Goal: Information Seeking & Learning: Find specific fact

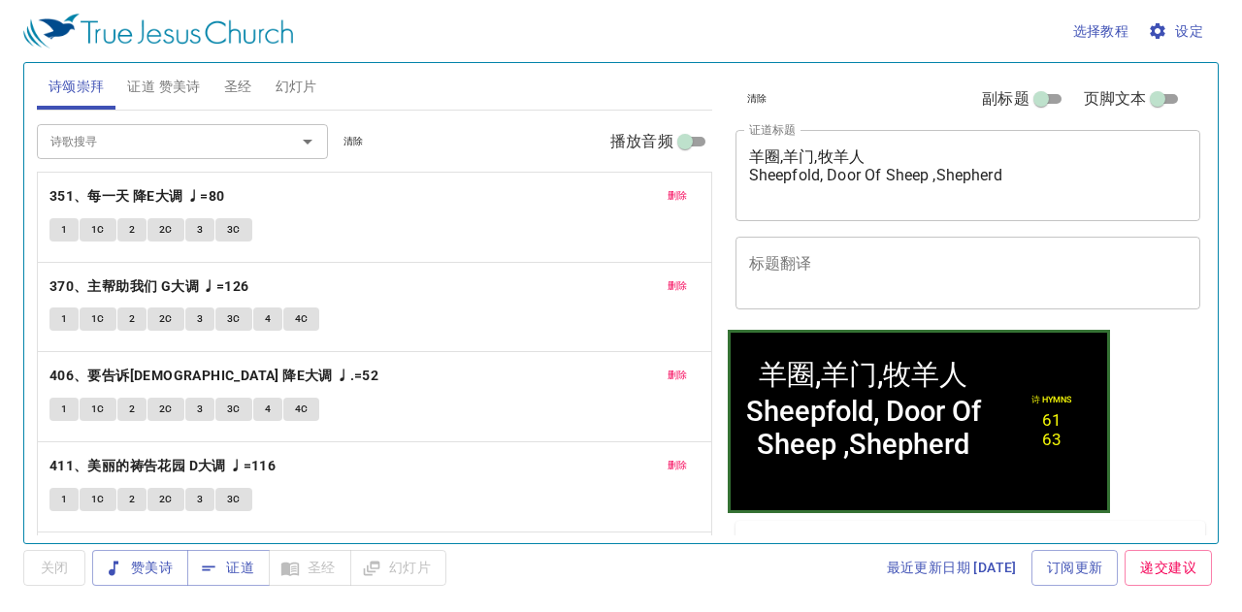
drag, startPoint x: 355, startPoint y: 140, endPoint x: 298, endPoint y: 140, distance: 57.3
click at [340, 140] on button "清除" at bounding box center [354, 141] width 44 height 23
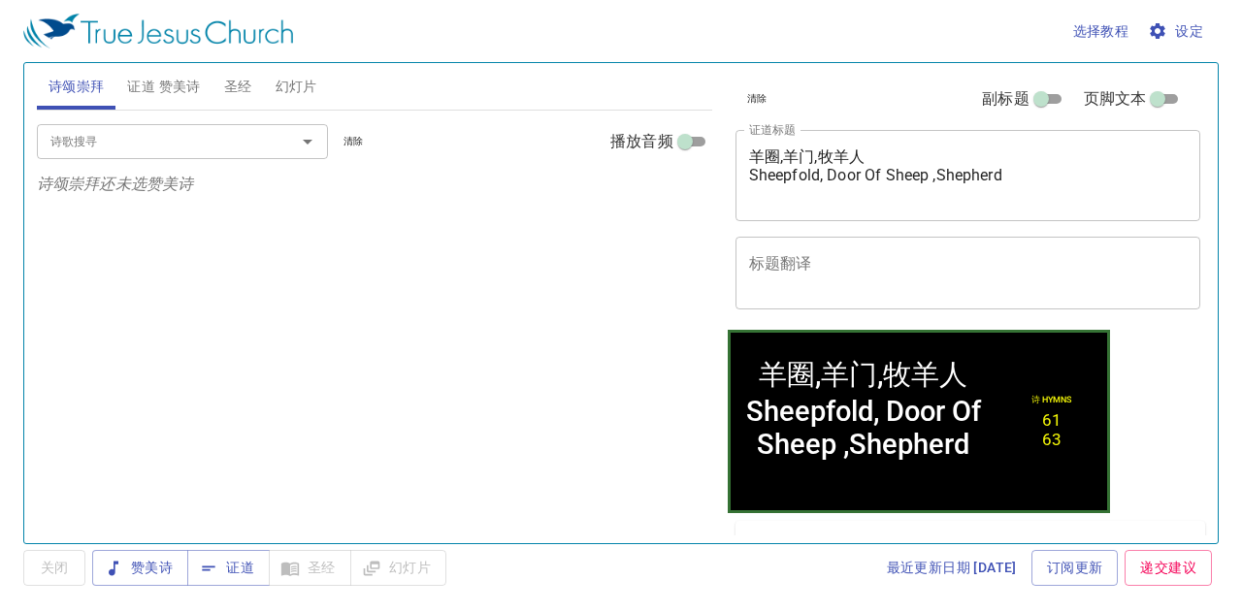
click at [247, 141] on input "诗歌搜寻" at bounding box center [154, 141] width 222 height 22
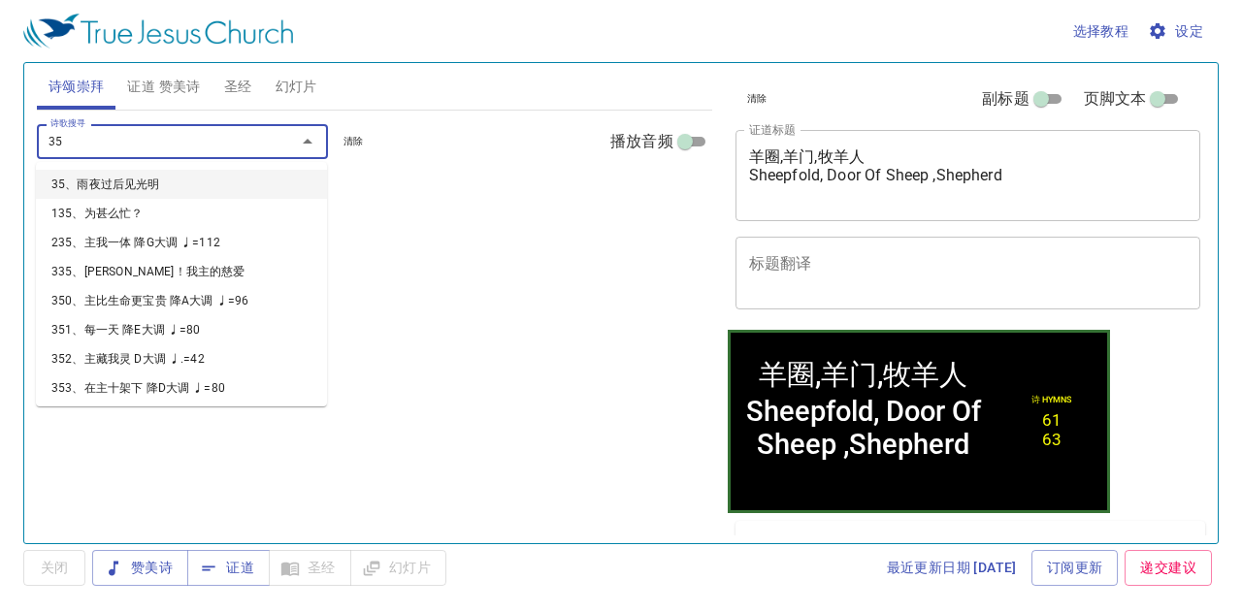
type input "352"
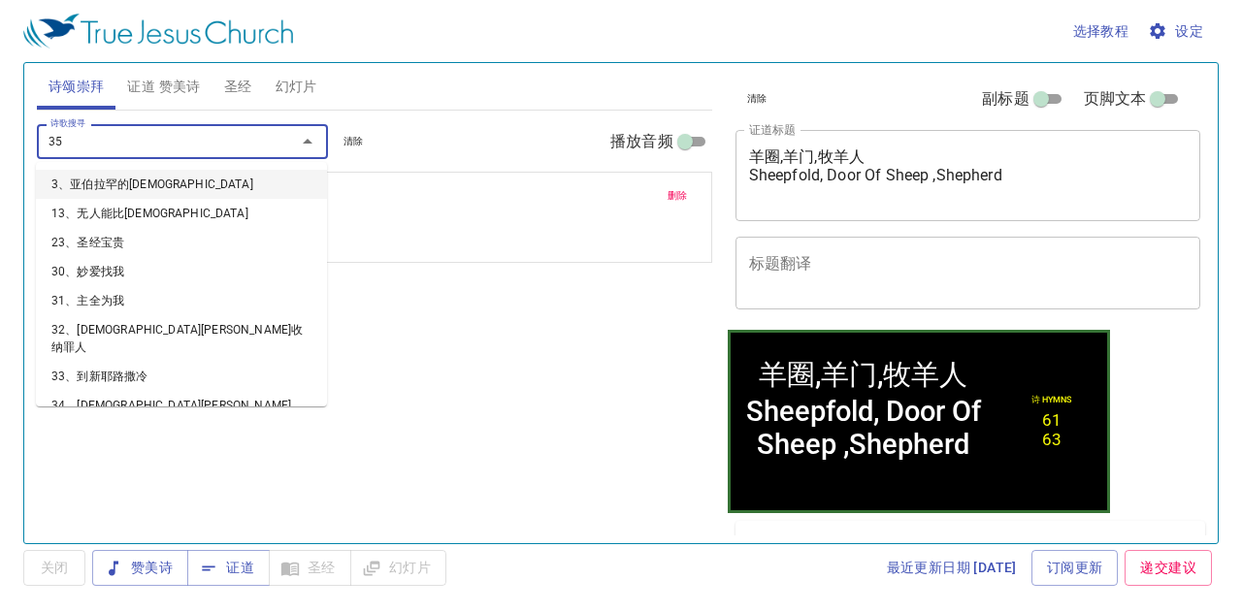
type input "355"
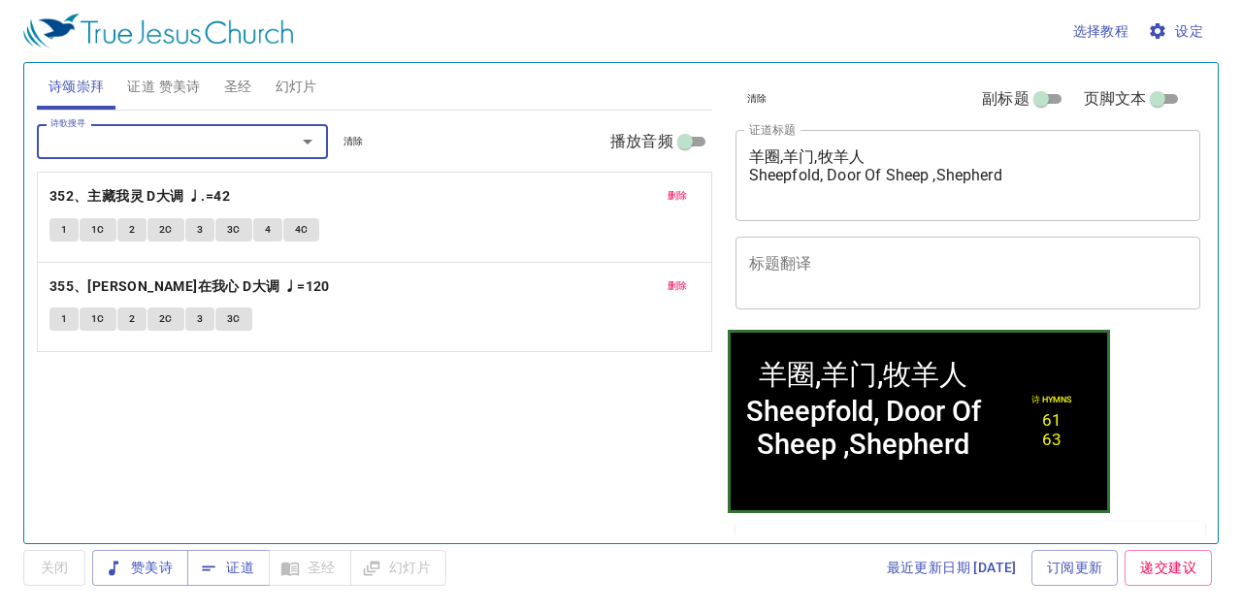
click at [204, 76] on button "证道 赞美诗" at bounding box center [163, 86] width 96 height 47
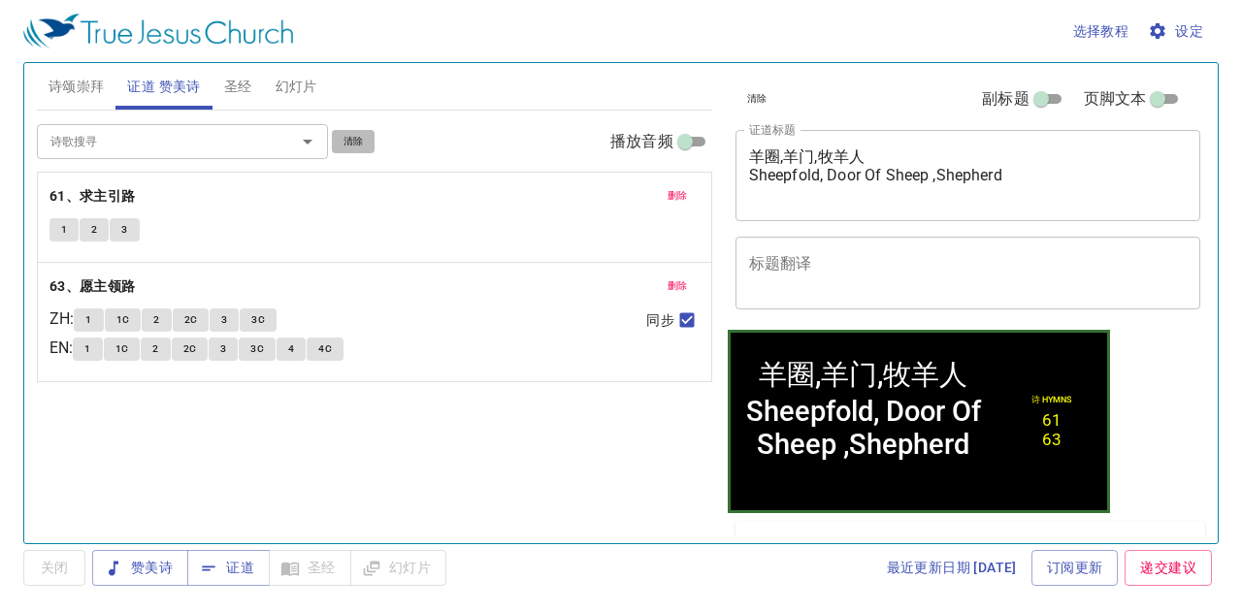
click at [361, 148] on span "清除" at bounding box center [354, 141] width 20 height 17
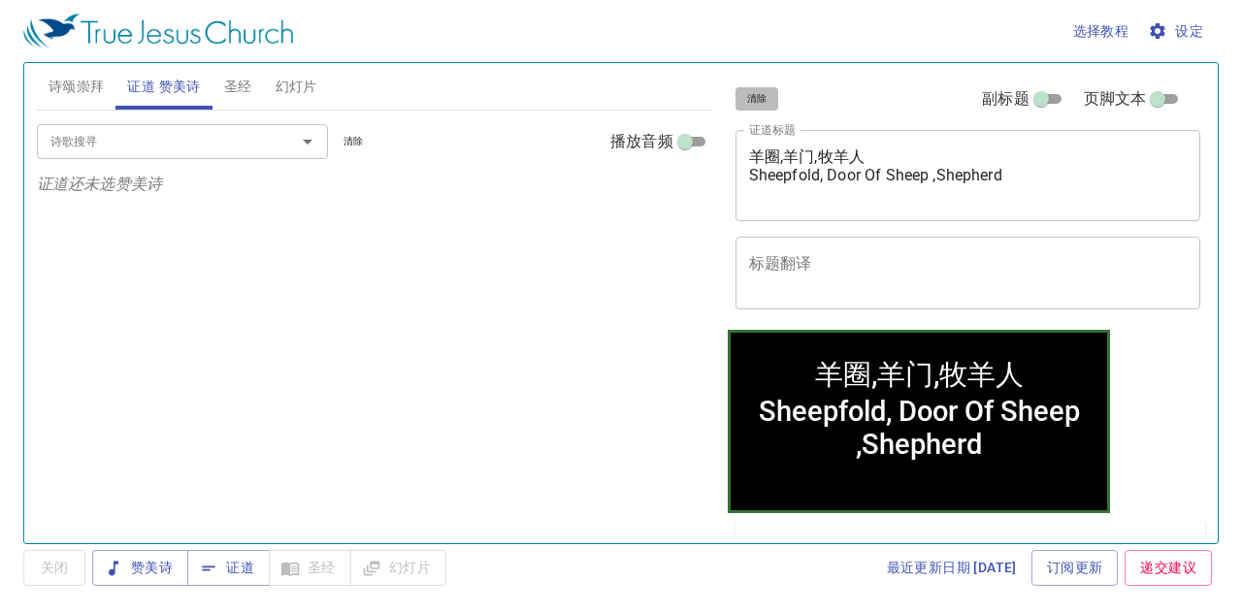
click at [758, 102] on span "清除" at bounding box center [757, 98] width 20 height 17
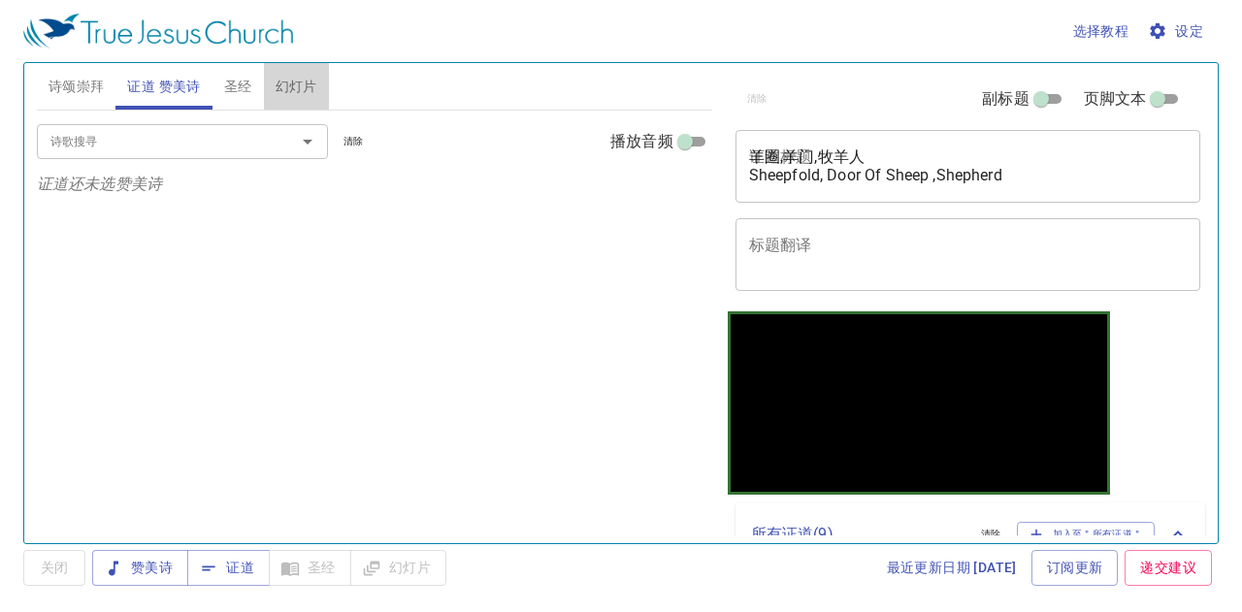
click at [281, 85] on span "幻灯片" at bounding box center [297, 87] width 42 height 24
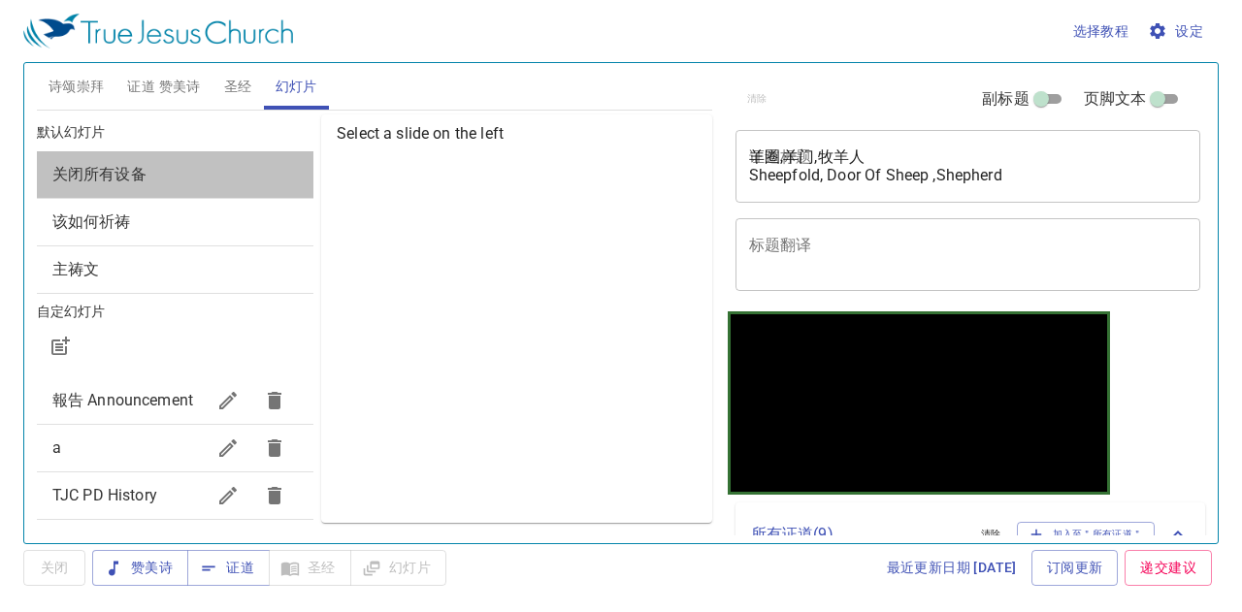
click at [257, 176] on span "关闭所有设备" at bounding box center [175, 174] width 246 height 23
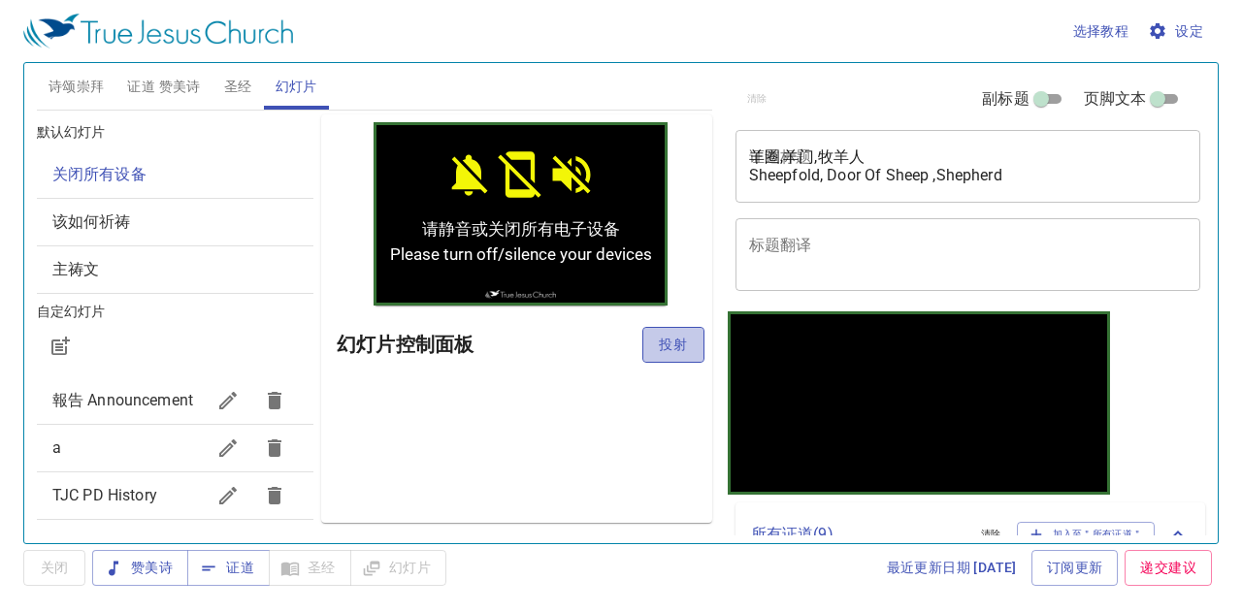
click at [672, 335] on span "投射" at bounding box center [673, 345] width 31 height 24
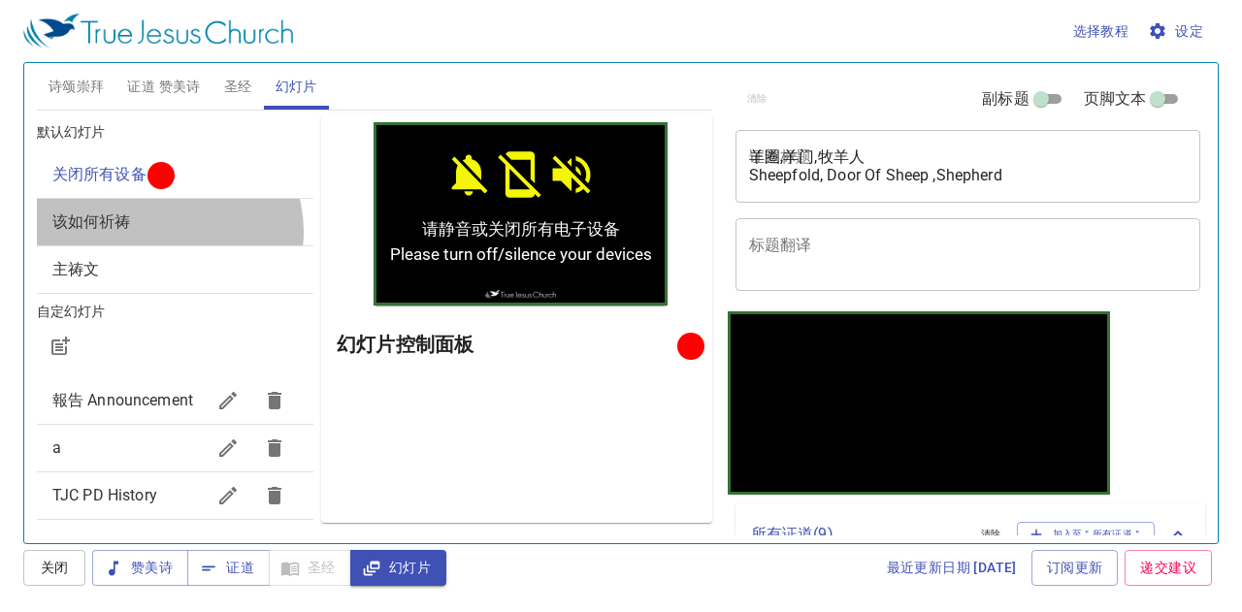
click at [161, 231] on span "该如何祈祷" at bounding box center [175, 222] width 246 height 23
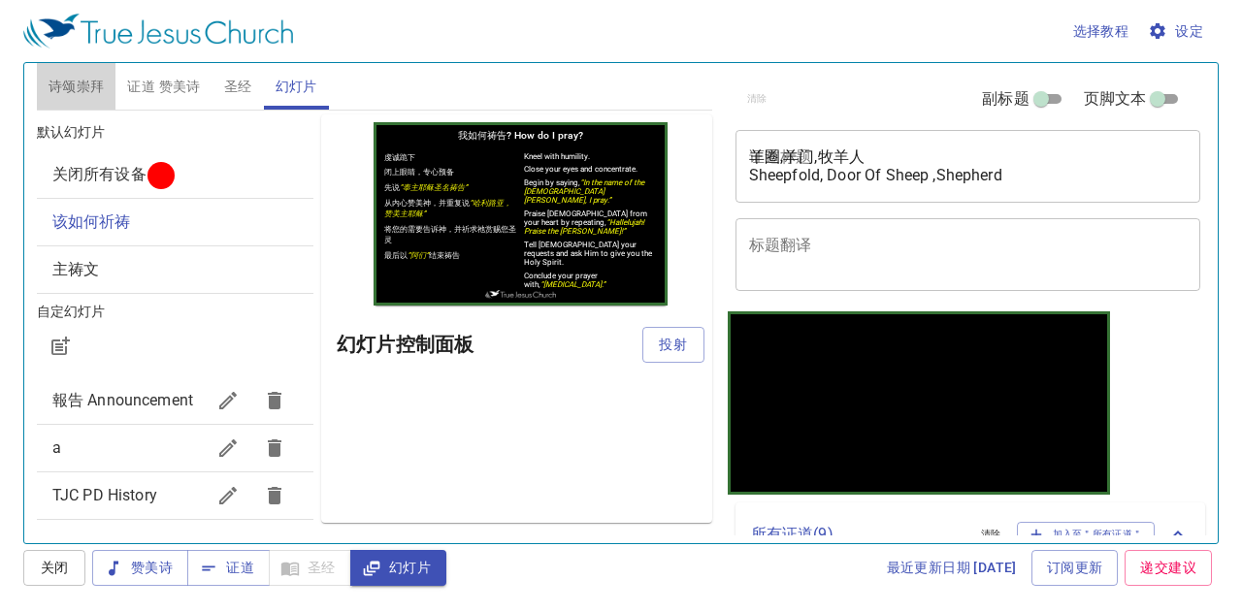
click at [58, 79] on span "诗颂崇拜" at bounding box center [77, 87] width 56 height 24
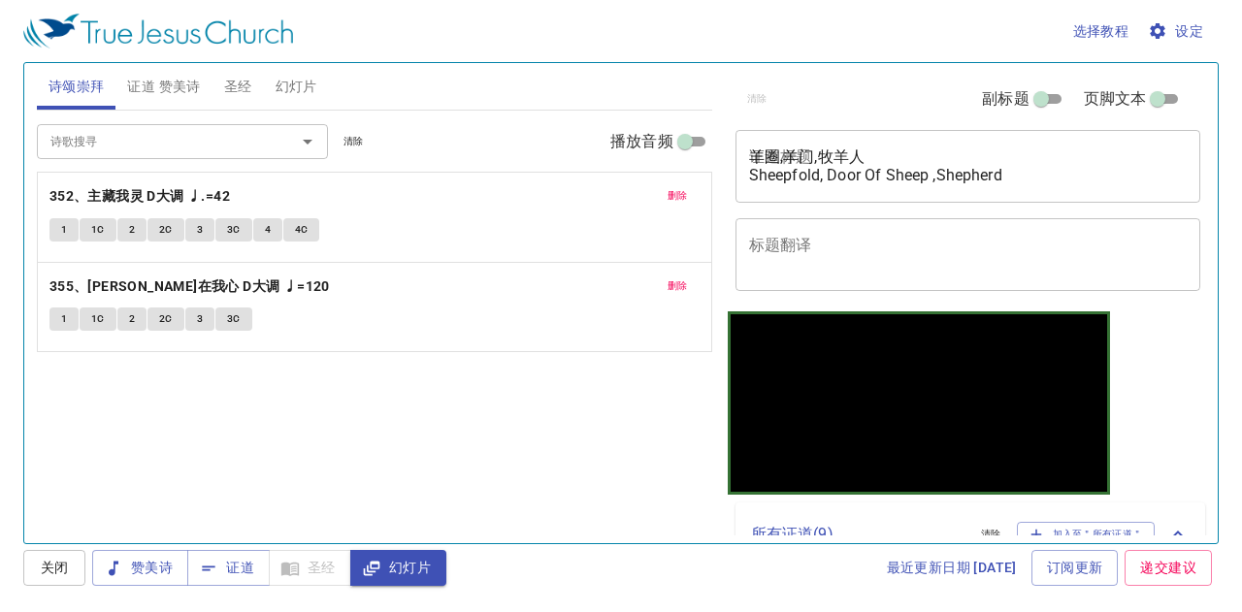
click at [144, 150] on input "诗歌搜寻" at bounding box center [154, 141] width 222 height 22
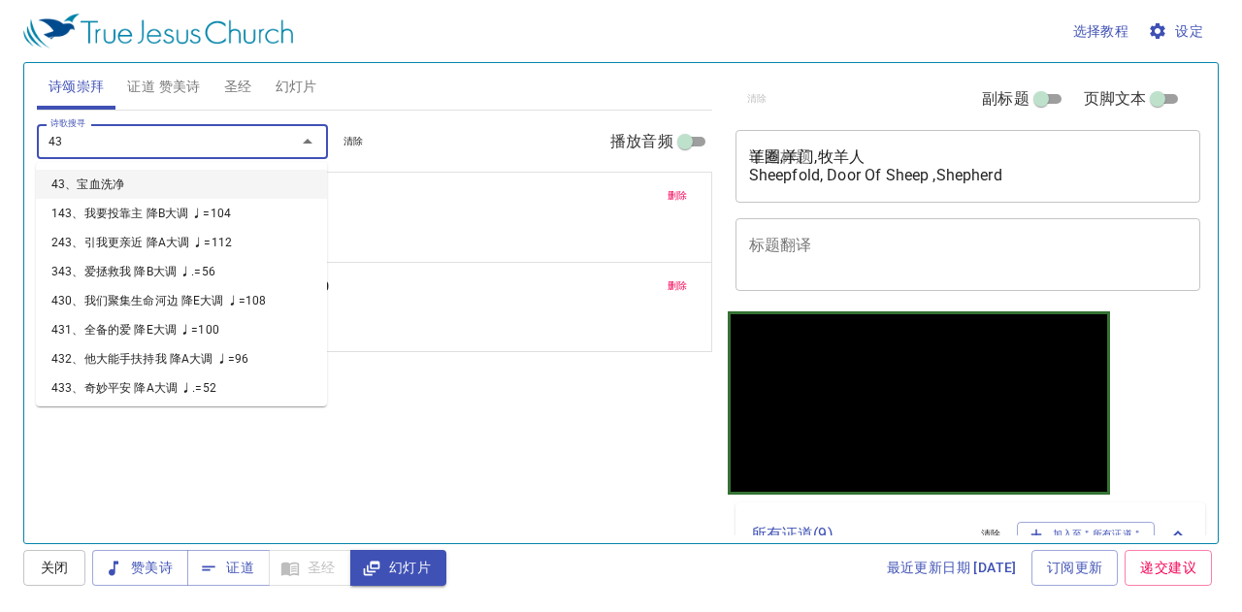
type input "430"
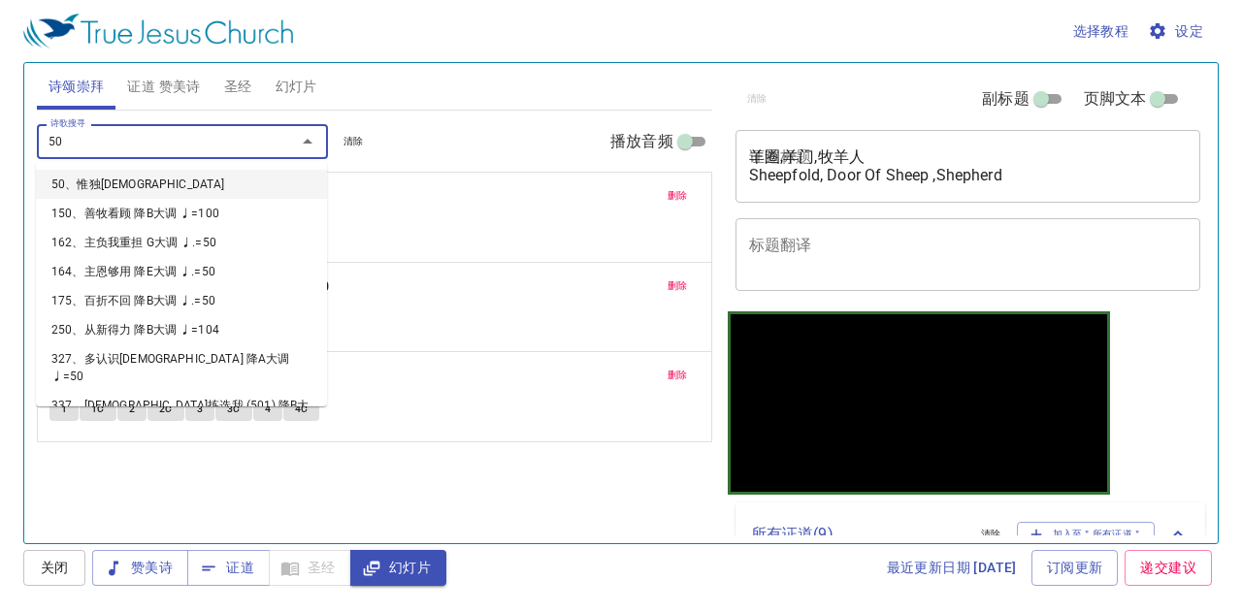
type input "501"
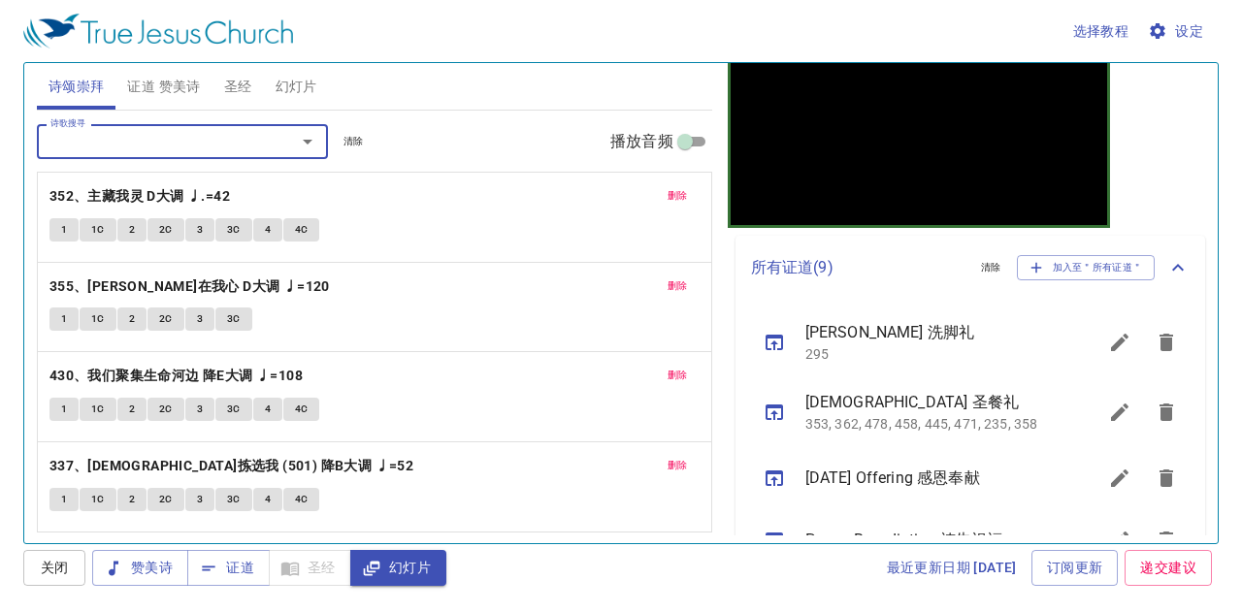
scroll to position [291, 0]
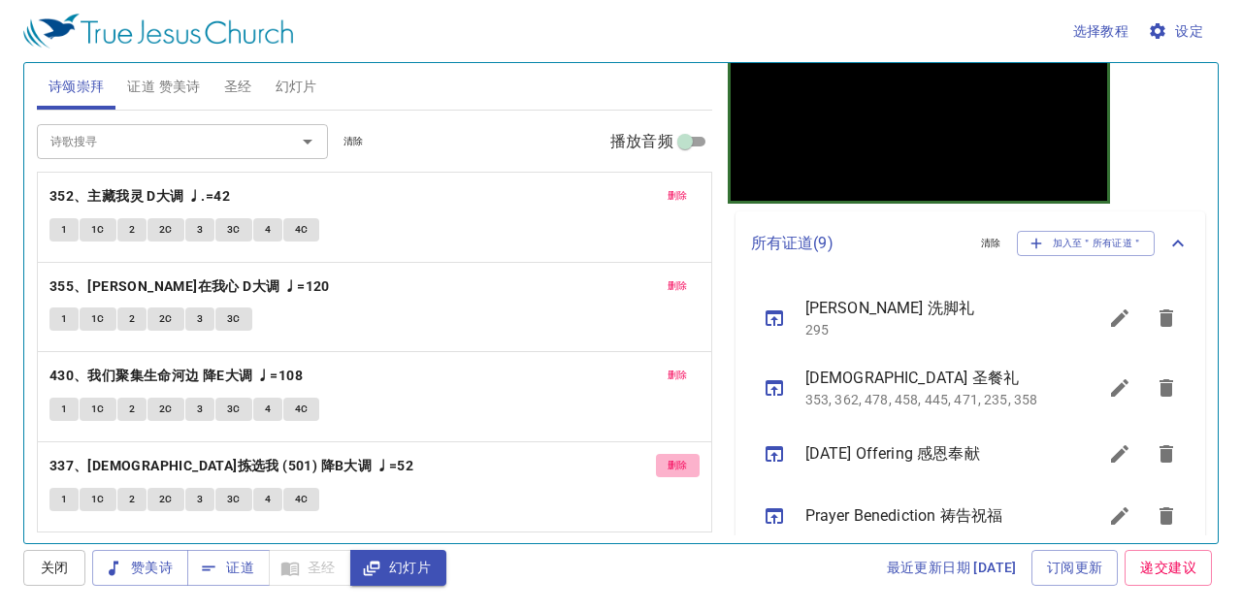
click at [680, 461] on span "删除" at bounding box center [678, 465] width 20 height 17
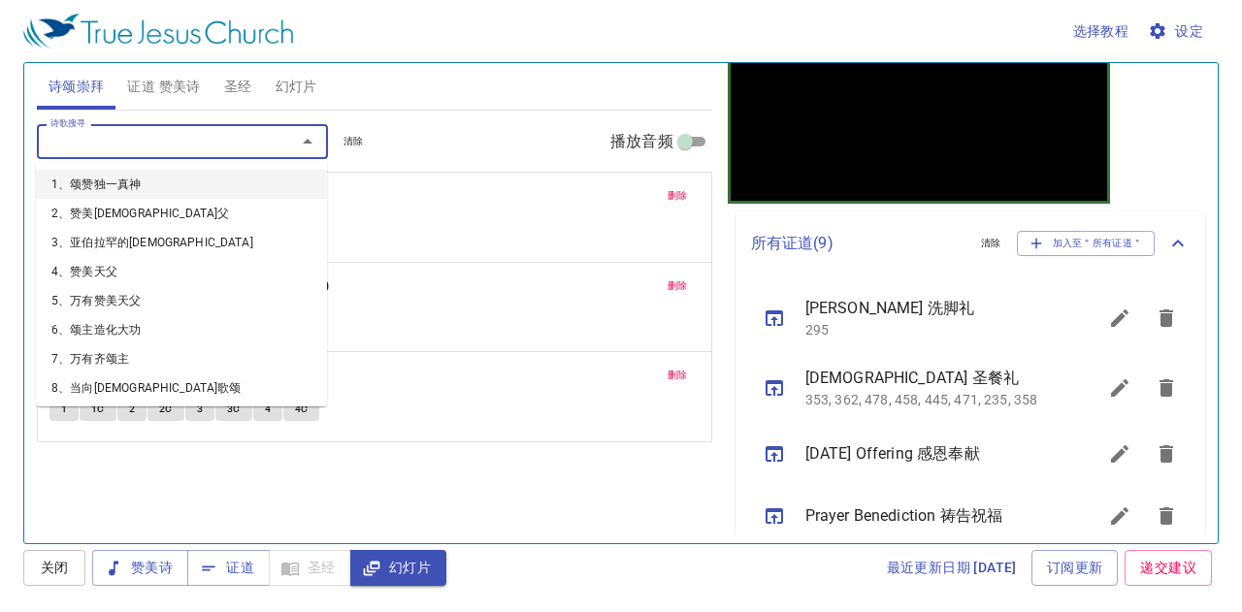
click at [191, 148] on input "诗歌搜寻" at bounding box center [154, 141] width 222 height 22
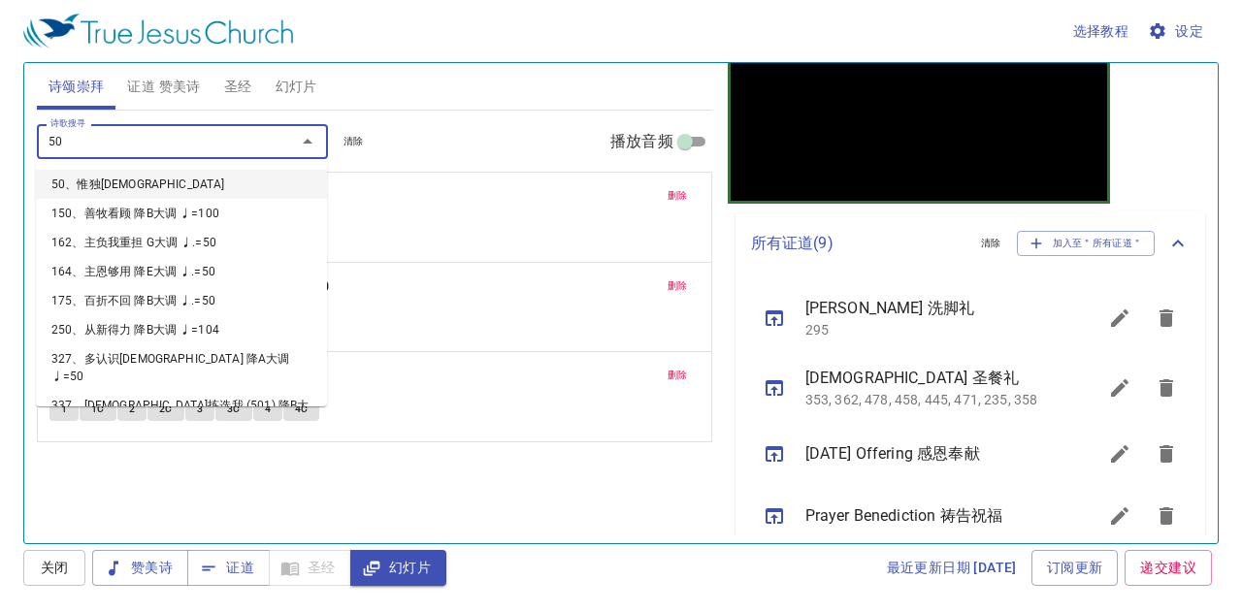
type input "501"
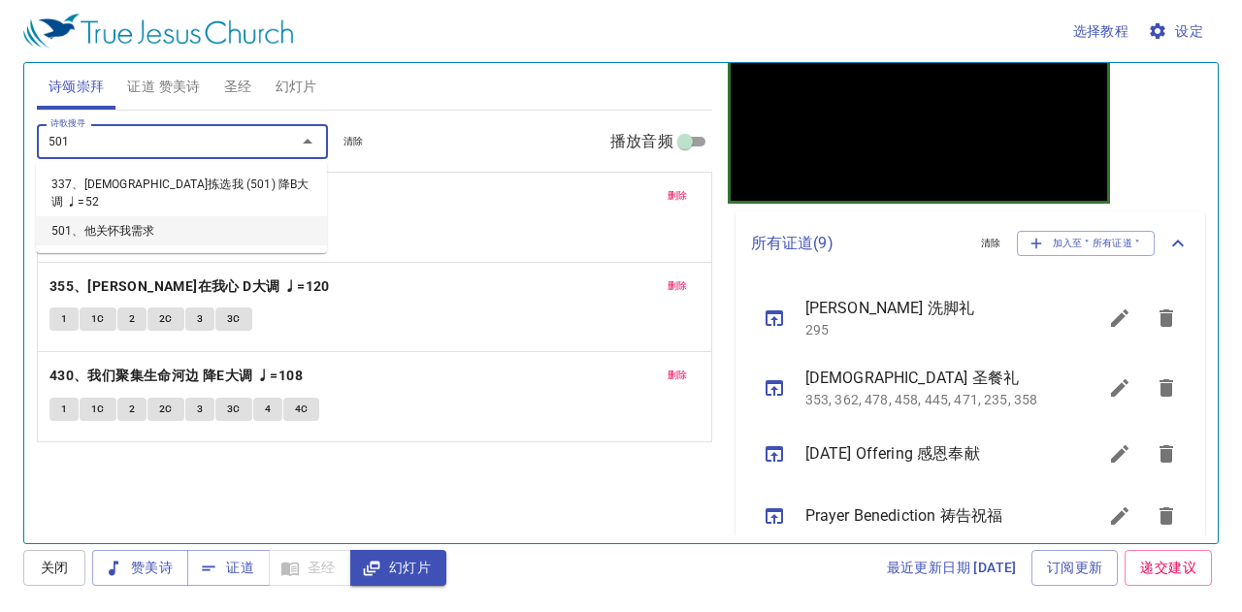
click at [179, 216] on li "501、他关怀我需求" at bounding box center [181, 230] width 291 height 29
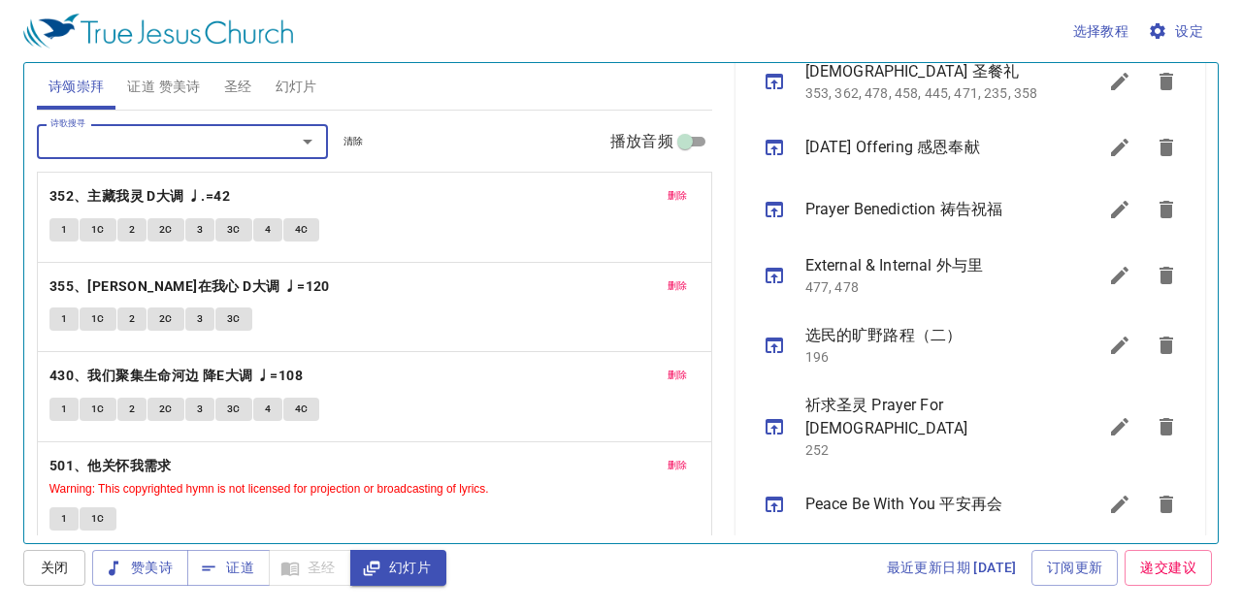
scroll to position [701, 0]
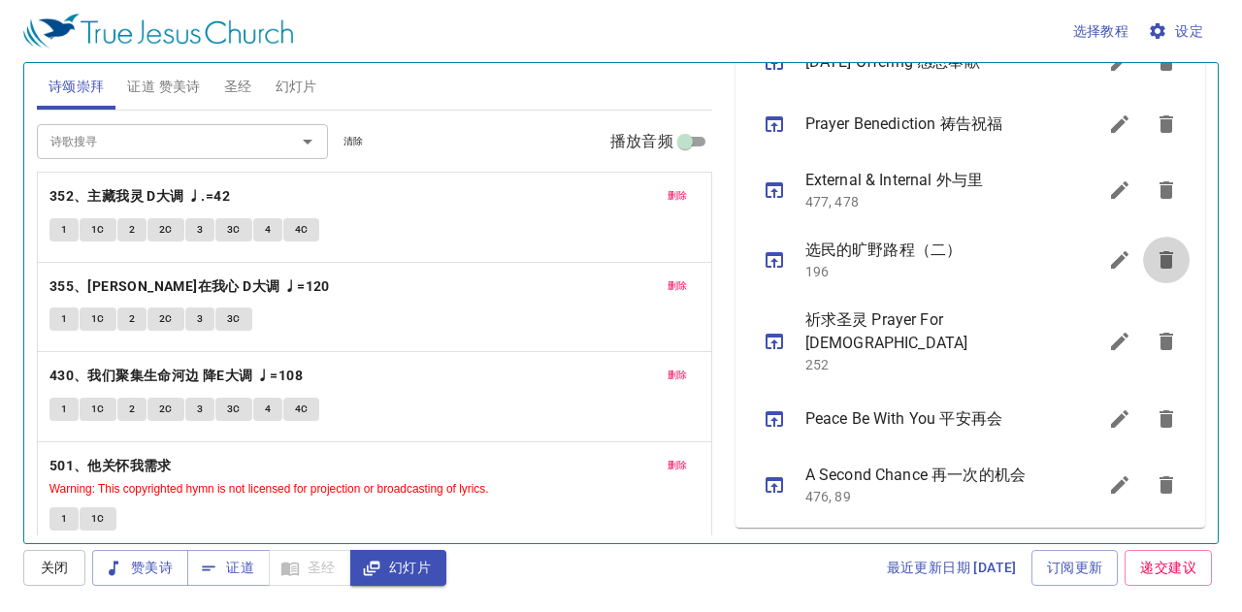
click at [1143, 280] on button "sermon lineup list" at bounding box center [1166, 260] width 47 height 47
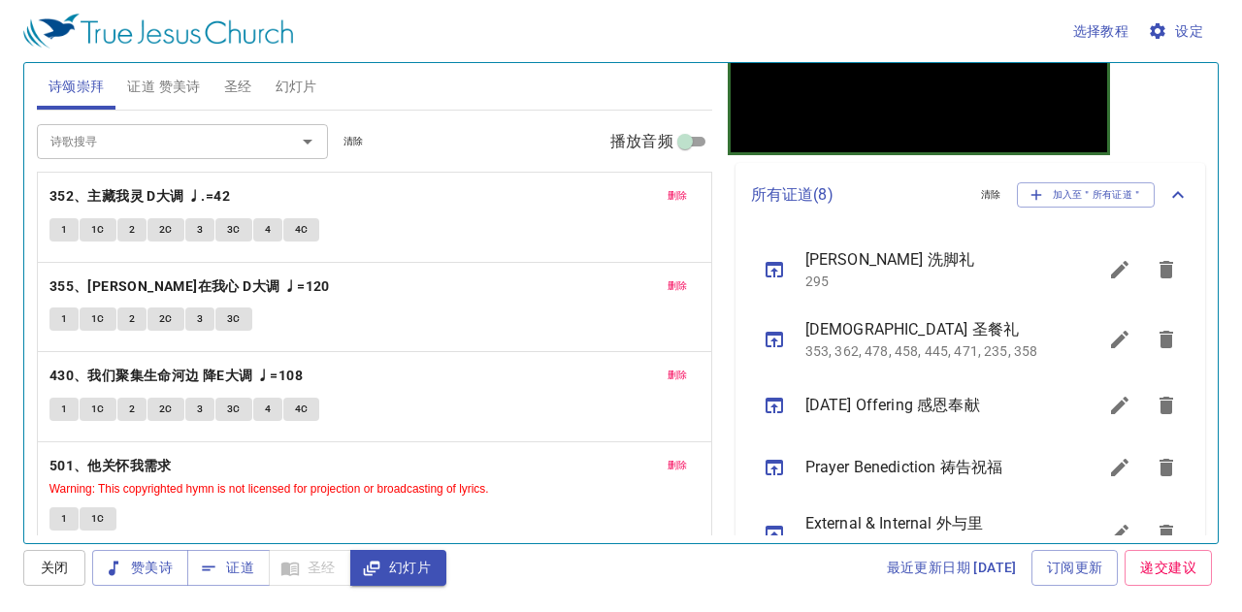
scroll to position [49, 0]
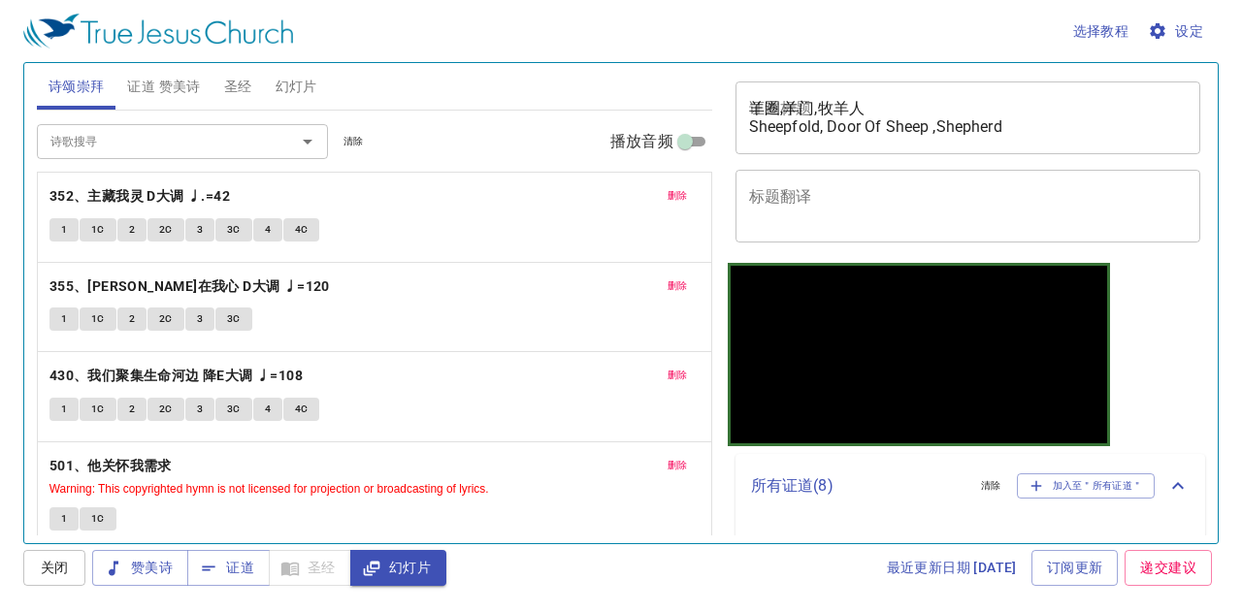
click at [301, 81] on span "幻灯片" at bounding box center [297, 87] width 42 height 24
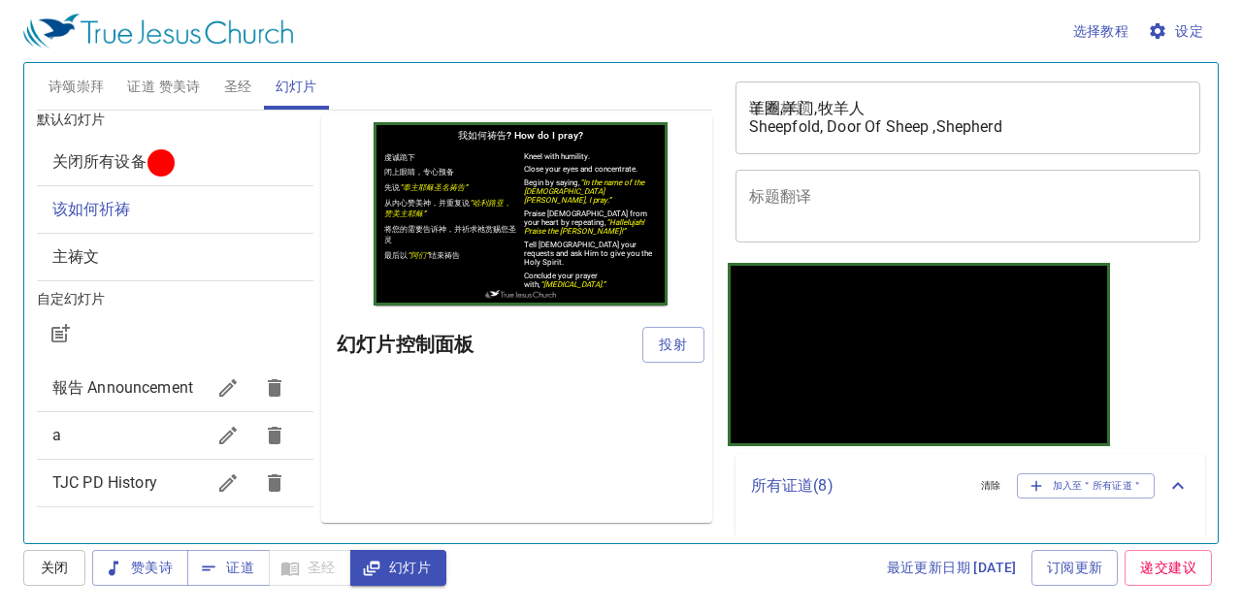
scroll to position [35, 0]
click at [141, 488] on span "TJC PD History" at bounding box center [104, 483] width 105 height 18
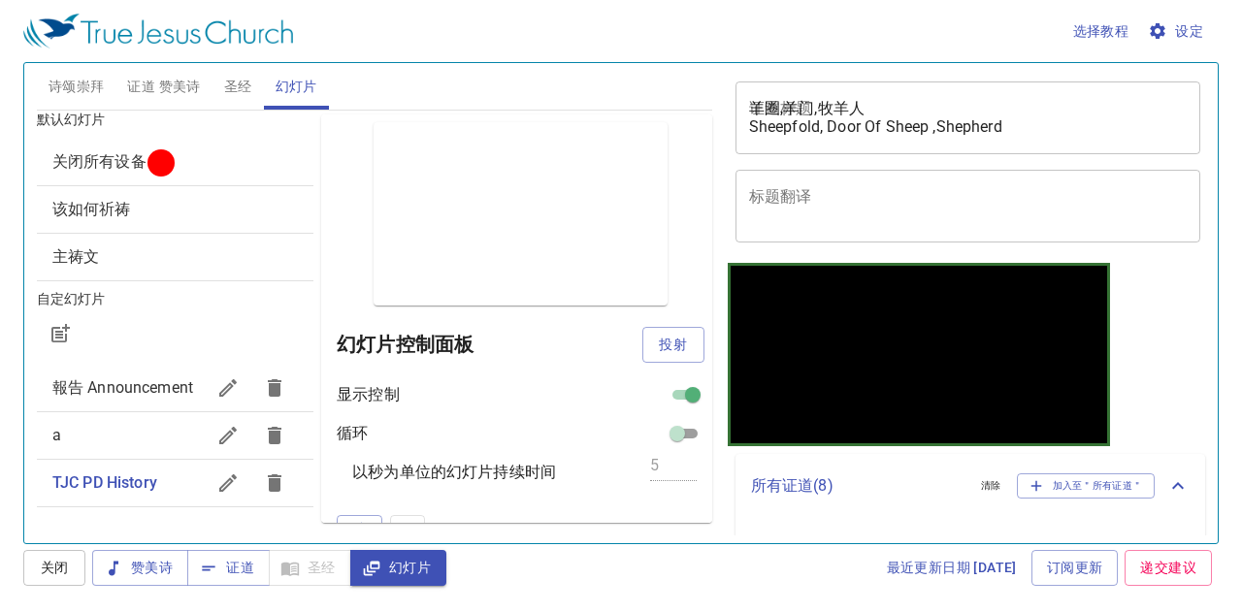
click at [214, 198] on span "该如何祈祷" at bounding box center [175, 209] width 246 height 23
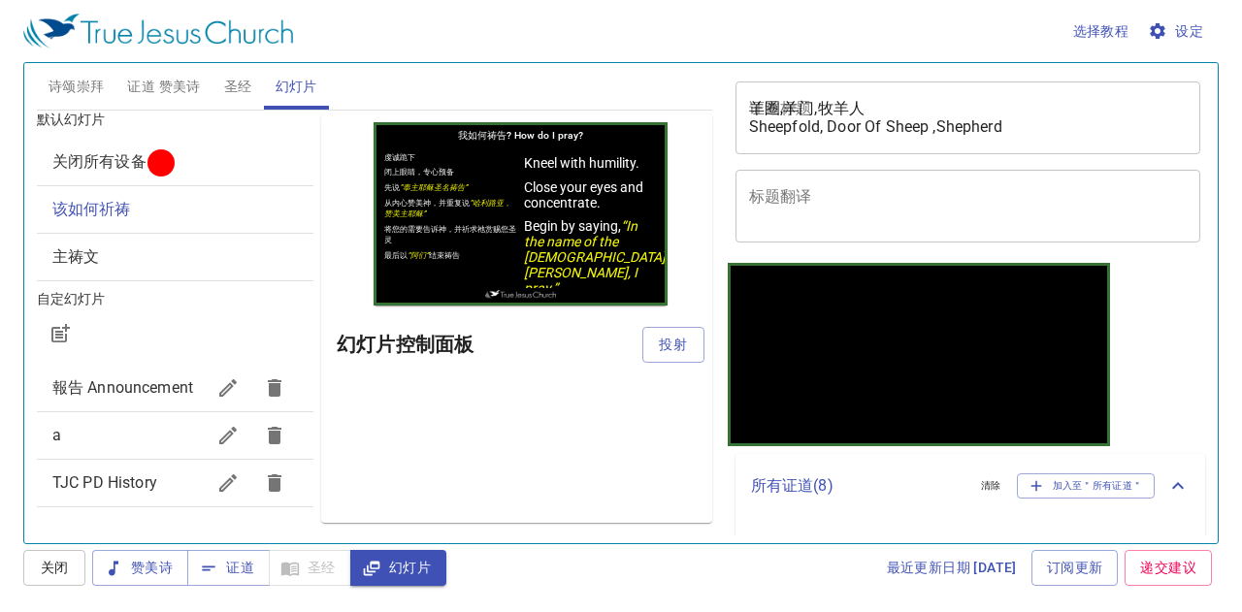
scroll to position [0, 0]
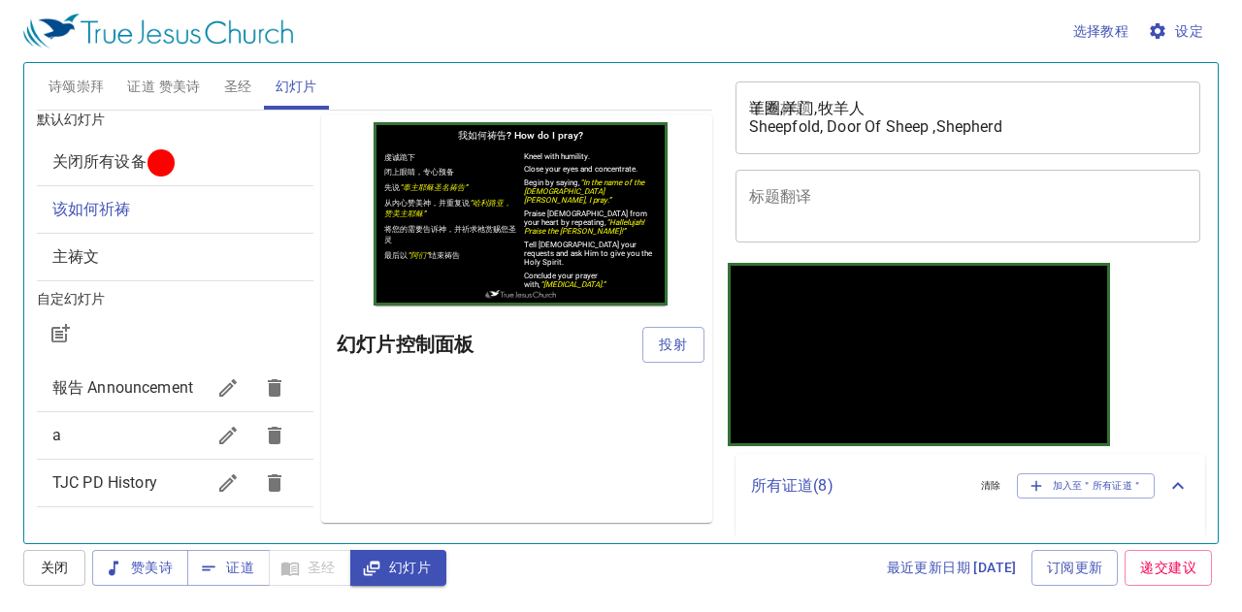
click at [274, 234] on div "主祷文" at bounding box center [175, 257] width 277 height 47
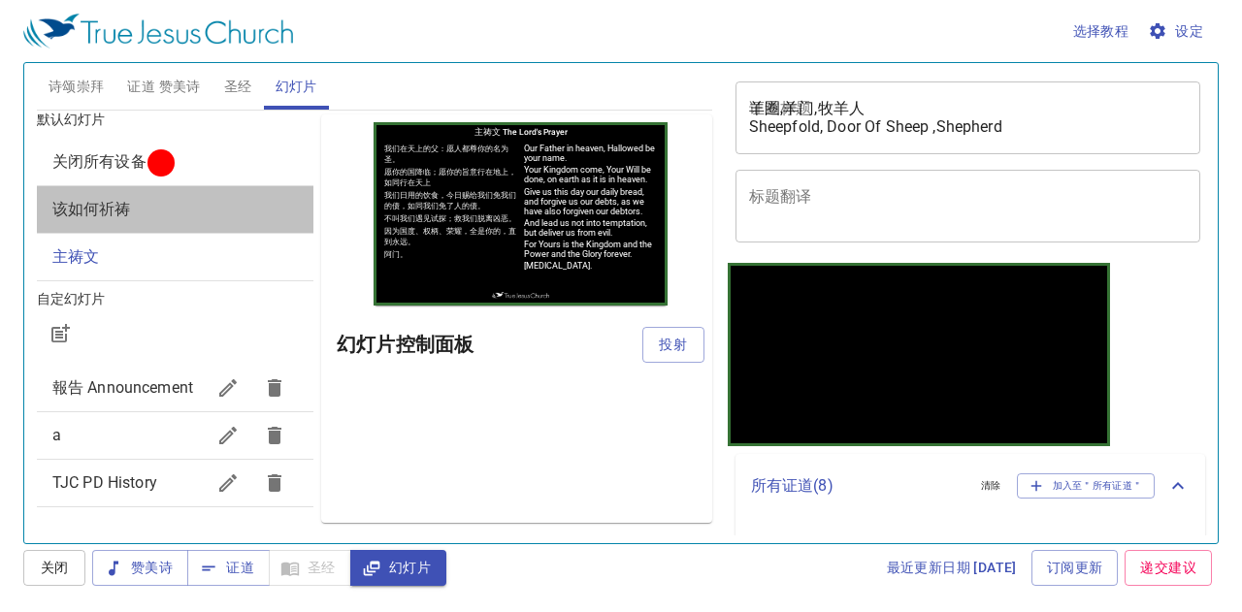
click at [261, 198] on span "该如何祈祷" at bounding box center [175, 209] width 246 height 23
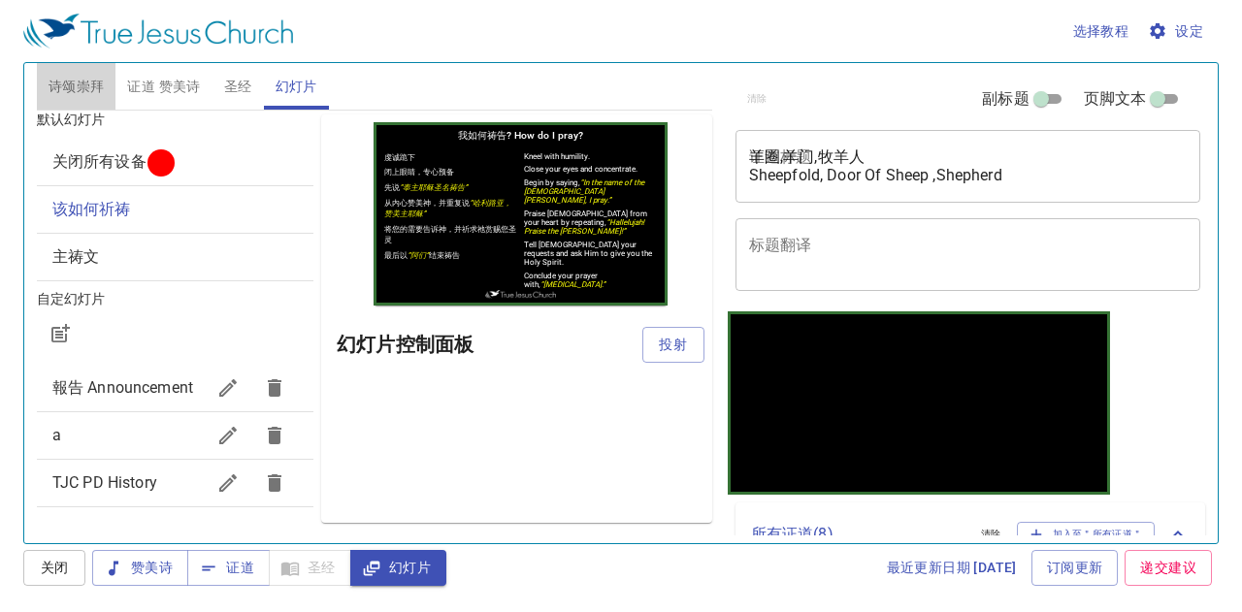
click at [72, 85] on span "诗颂崇拜" at bounding box center [77, 87] width 56 height 24
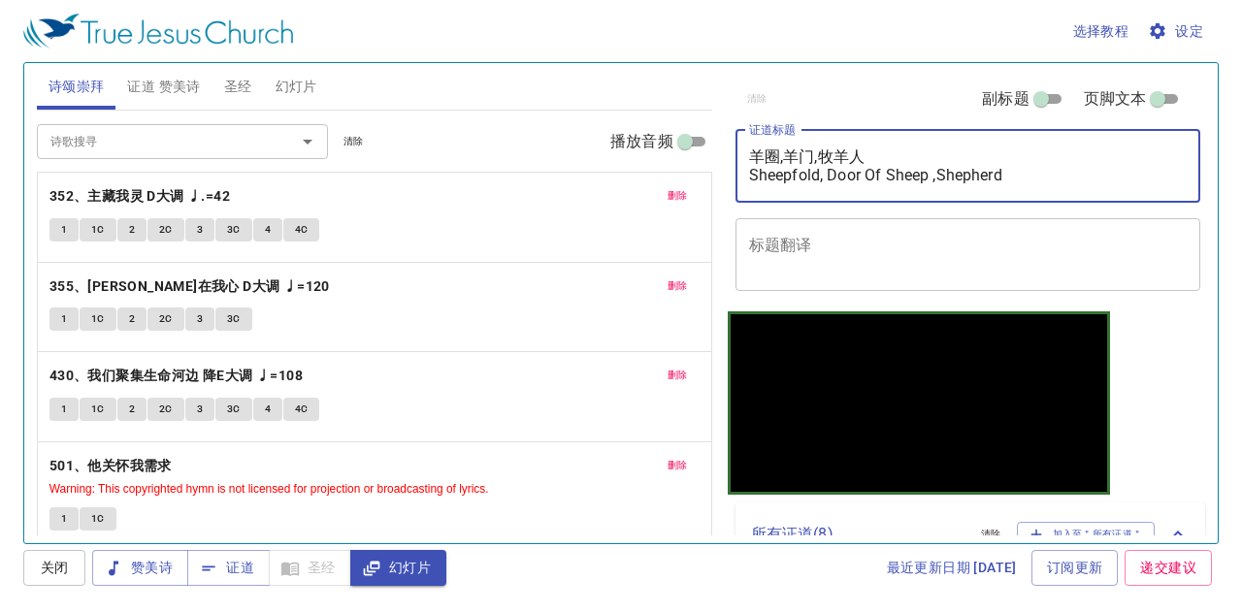
click at [790, 169] on textarea "羊圈,羊门,牧羊人 Sheepfold, Door Of Sheep ,Shepherd" at bounding box center [968, 166] width 439 height 37
click at [130, 198] on b "352、主藏我灵 D大调 ♩.=42" at bounding box center [139, 196] width 181 height 24
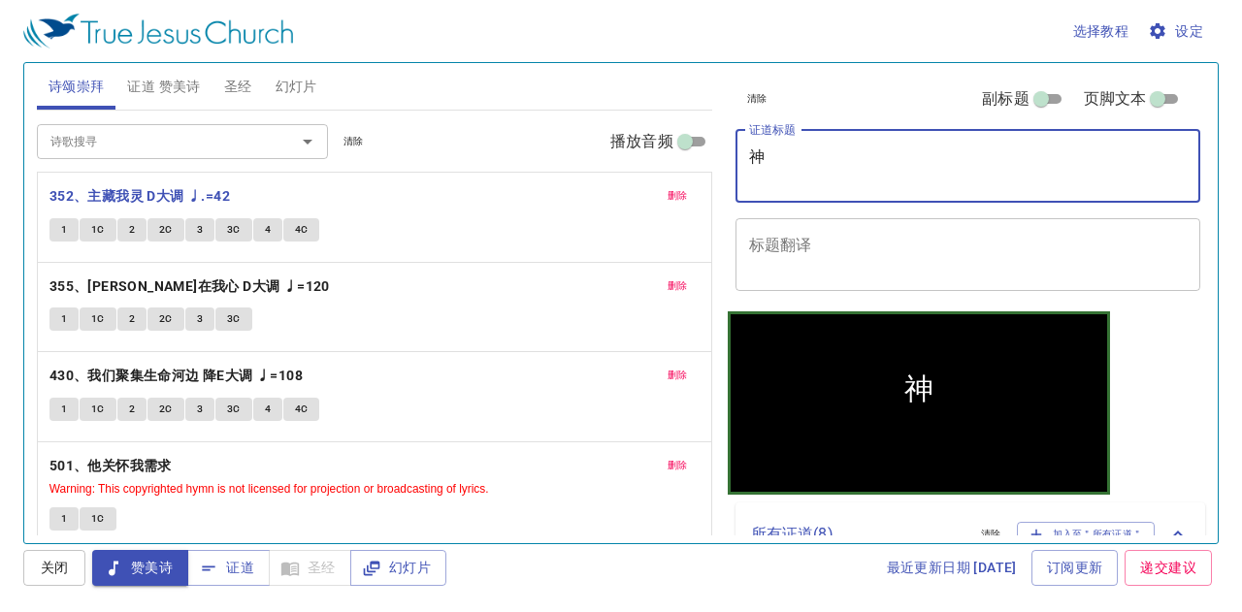
click at [800, 156] on textarea "神" at bounding box center [968, 166] width 439 height 37
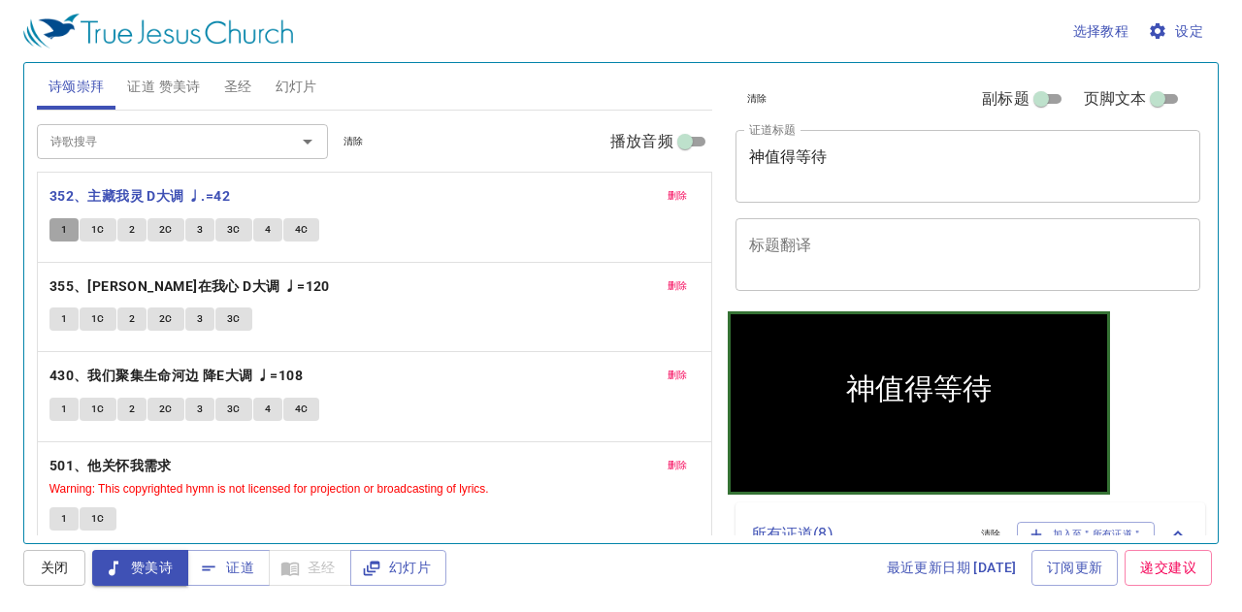
click at [62, 223] on span "1" at bounding box center [64, 229] width 6 height 17
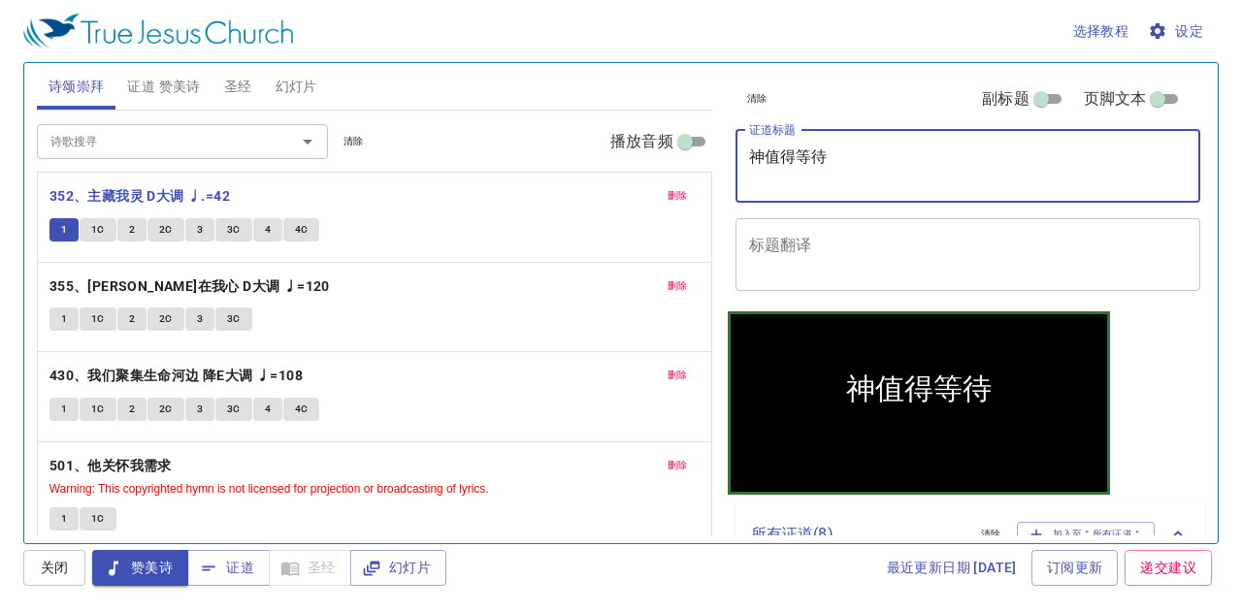
click at [842, 155] on textarea "神值得等待" at bounding box center [968, 166] width 439 height 37
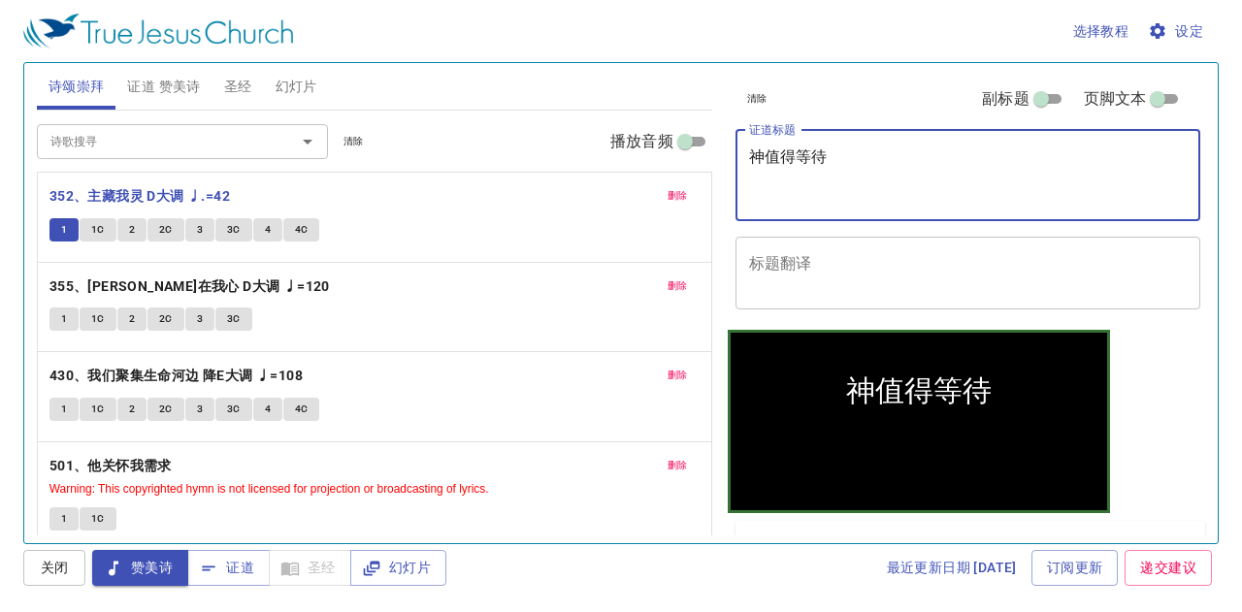
type textarea "神值得等待"
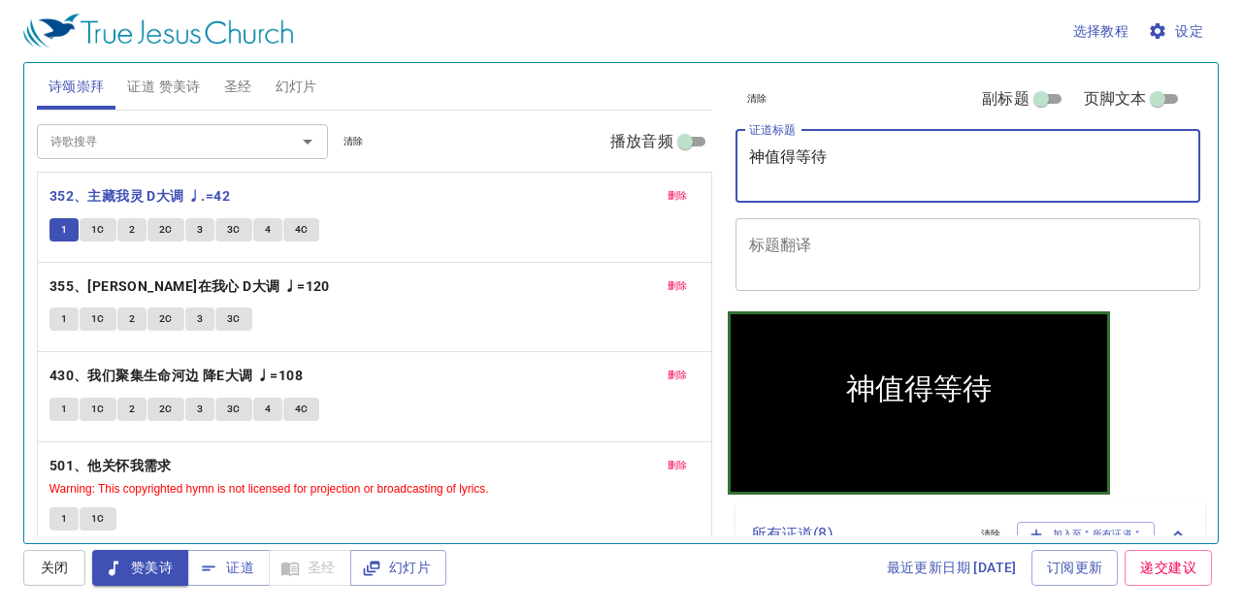
click at [750, 175] on textarea "神值得等待" at bounding box center [968, 166] width 439 height 37
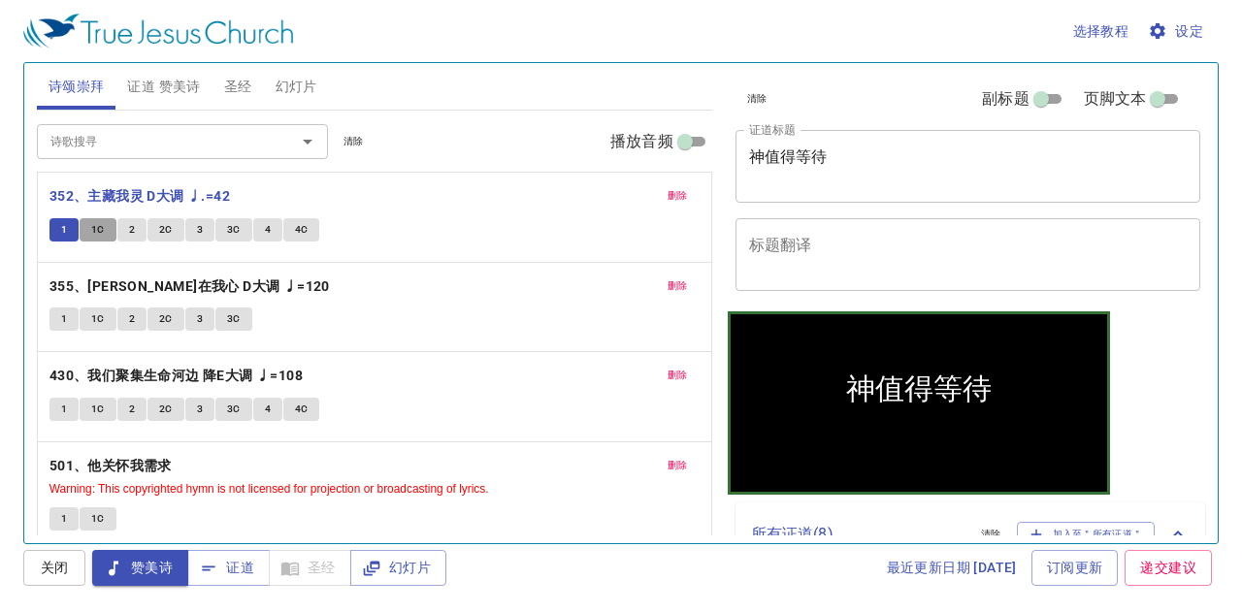
click at [89, 224] on button "1C" at bounding box center [98, 229] width 37 height 23
click at [169, 67] on button "证道 赞美诗" at bounding box center [163, 86] width 96 height 47
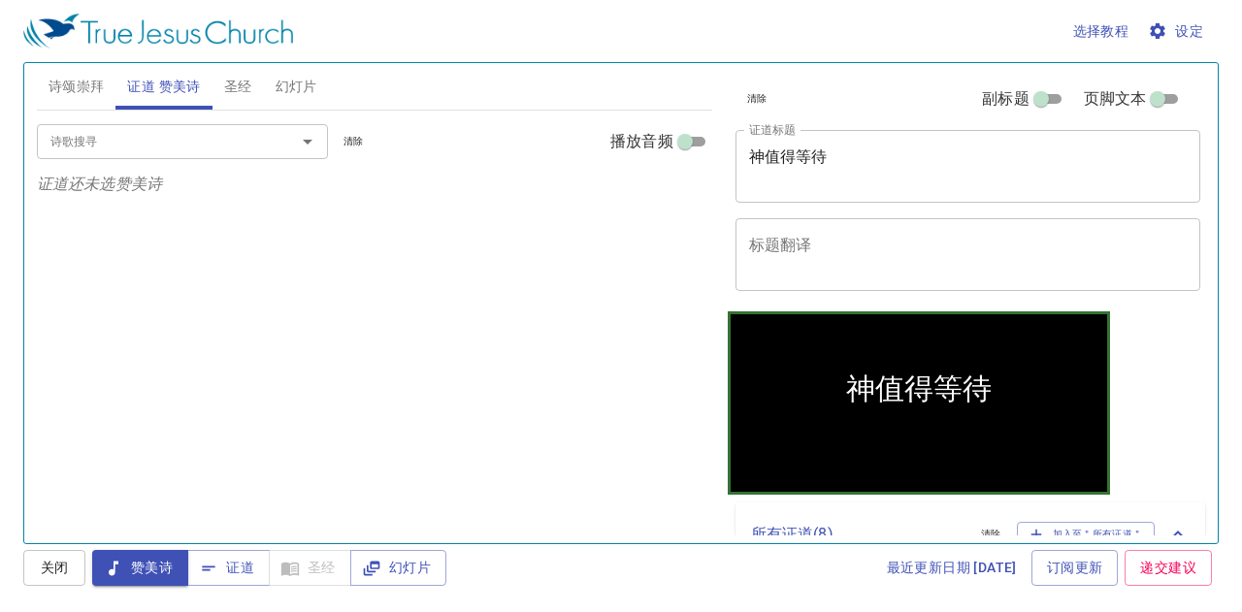
click at [174, 135] on input "诗歌搜寻" at bounding box center [154, 141] width 222 height 22
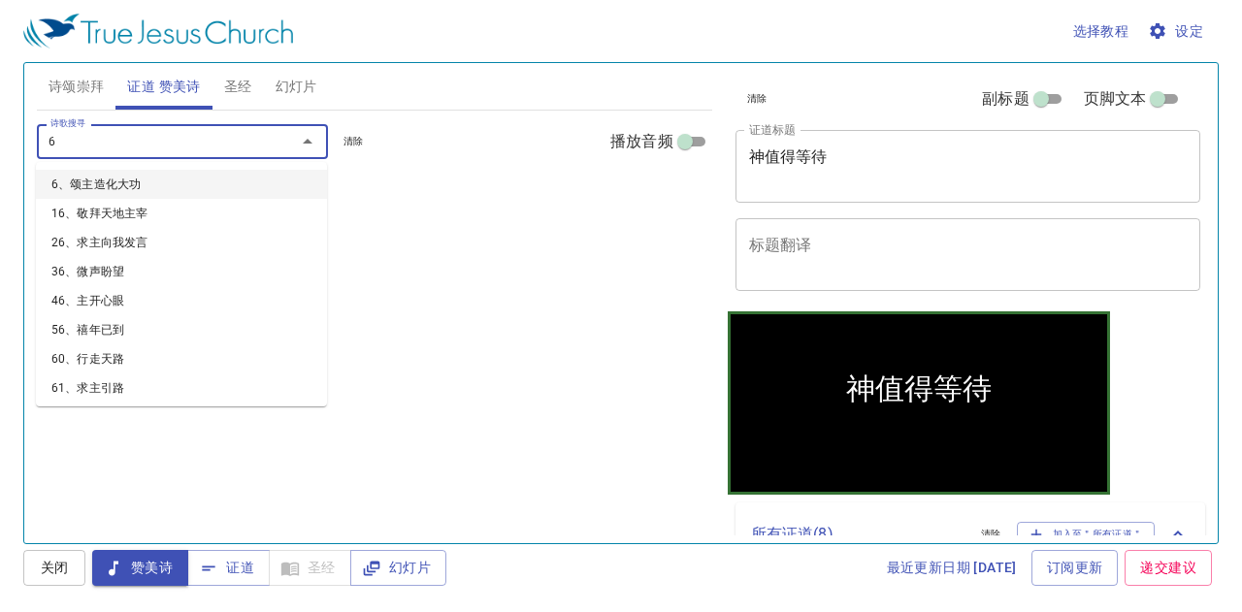
type input "66"
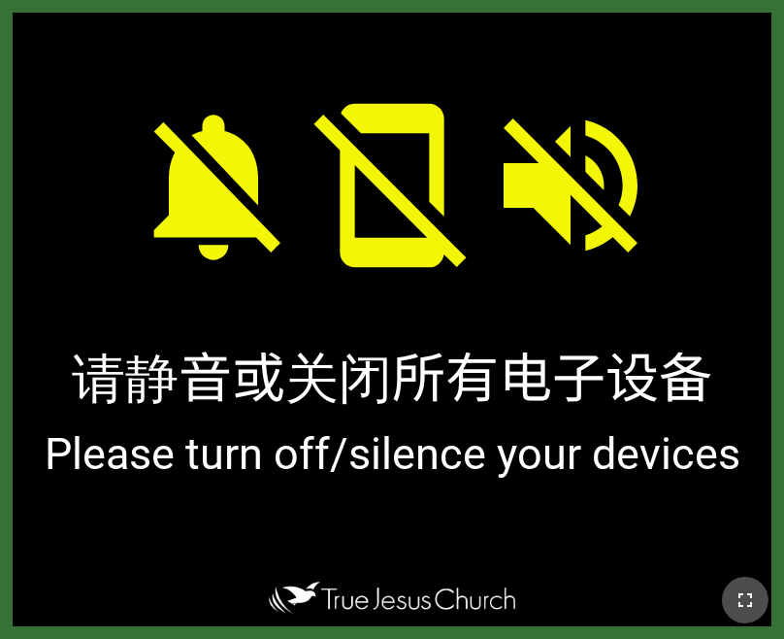
click at [742, 598] on icon "button" at bounding box center [745, 599] width 23 height 23
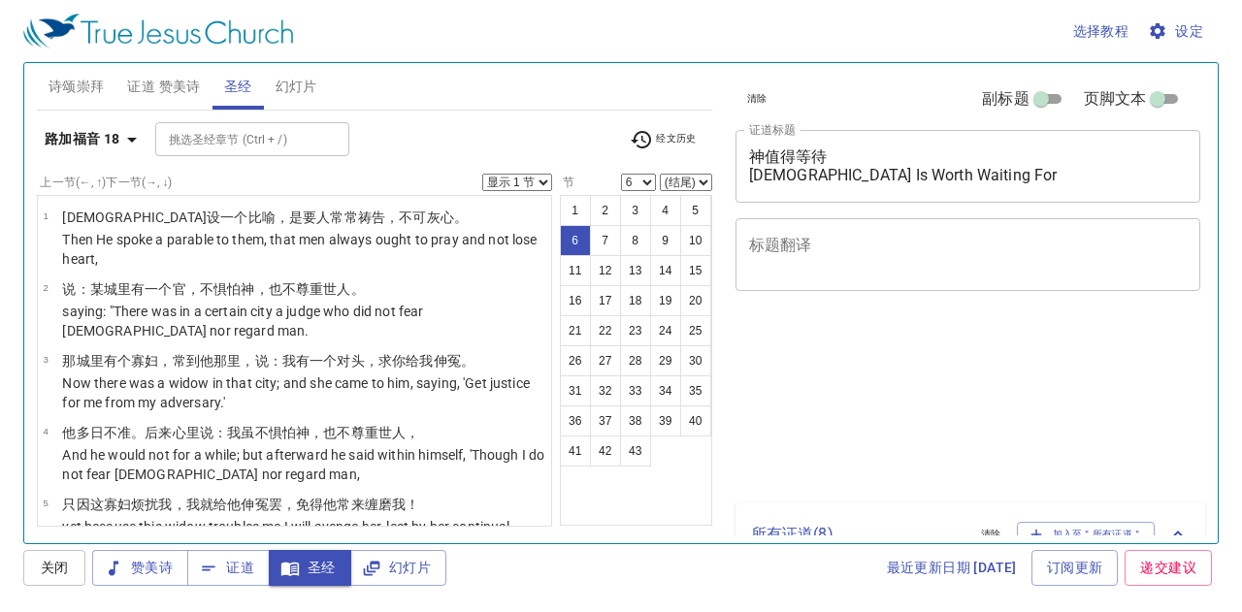
select select "6"
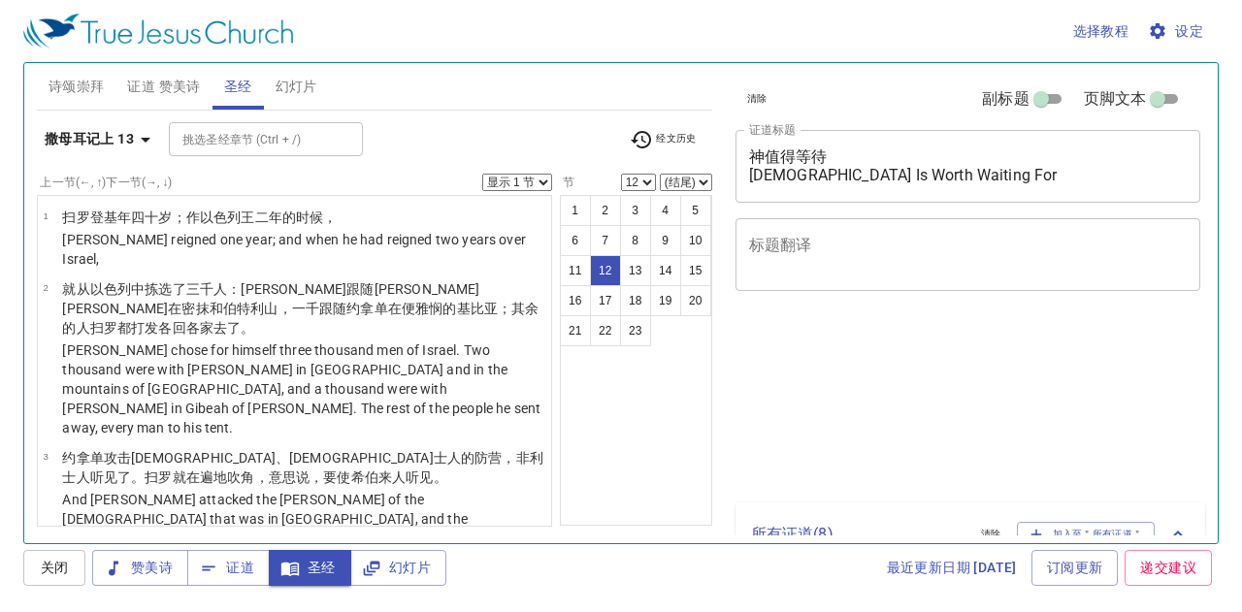
select select "12"
select select "13"
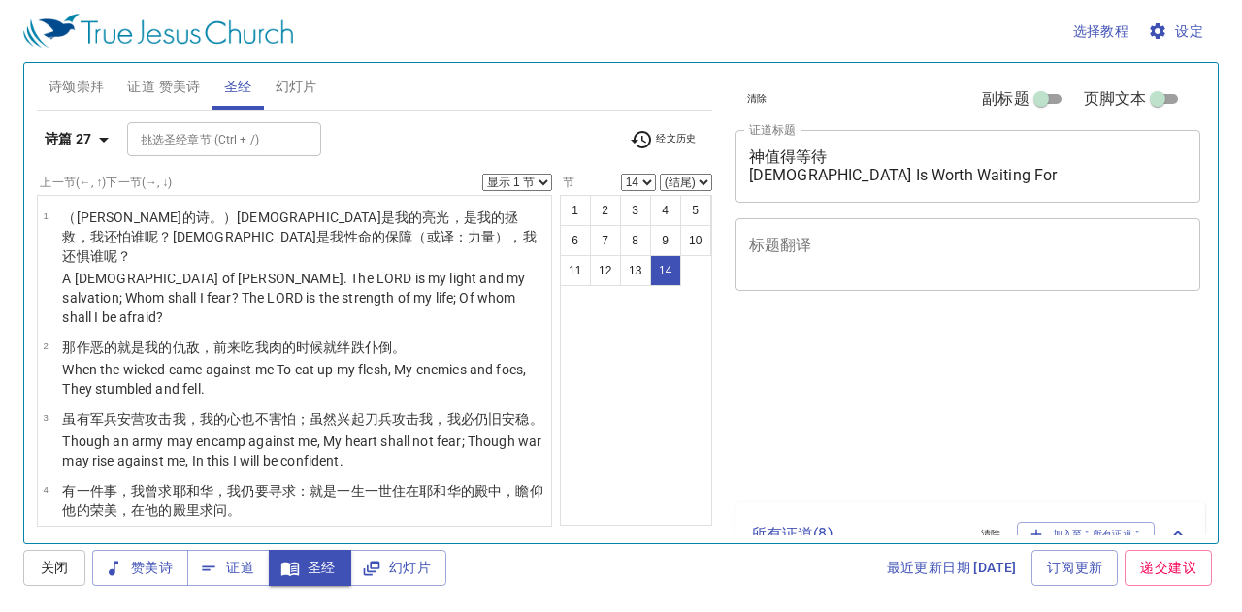
select select "14"
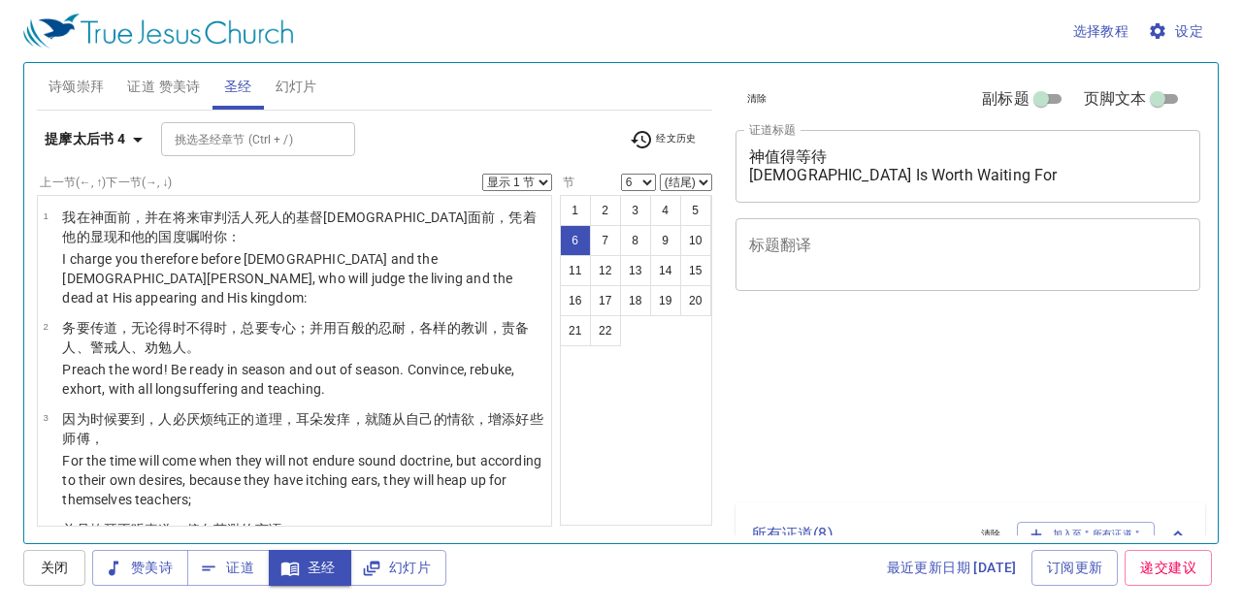
select select "6"
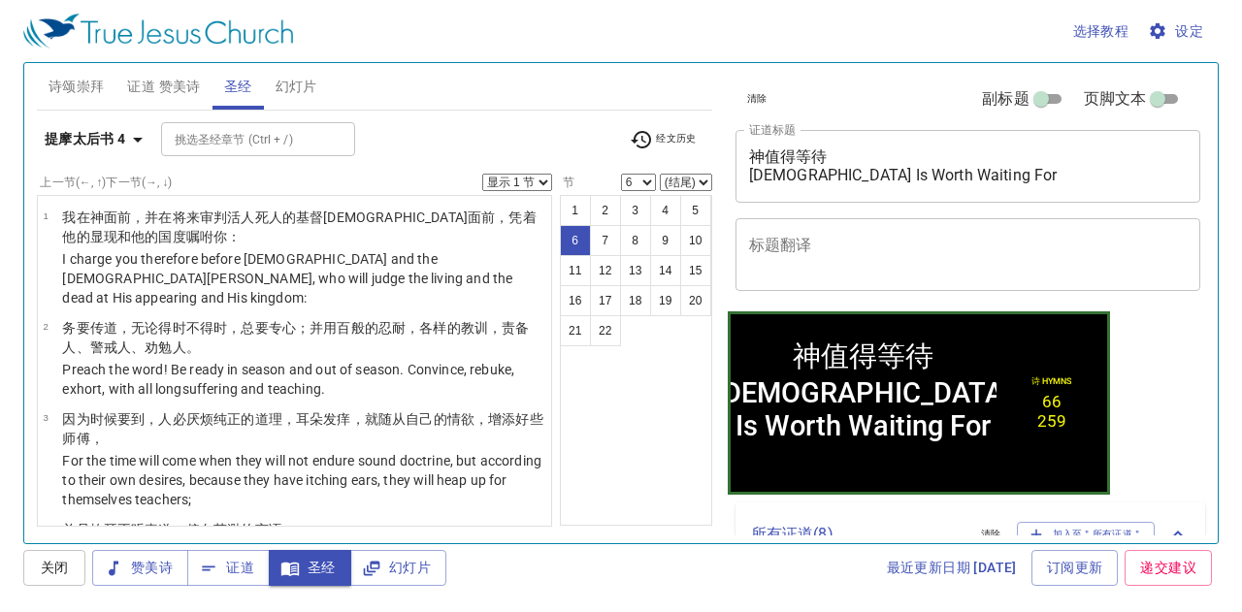
scroll to position [314, 0]
